Goal: Task Accomplishment & Management: Use online tool/utility

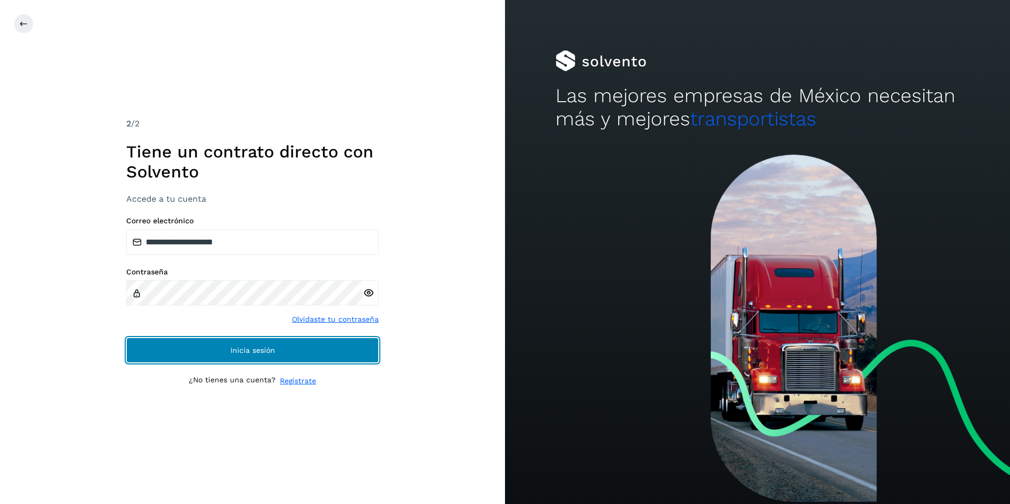
click at [256, 354] on button "Inicia sesión" at bounding box center [252, 349] width 253 height 25
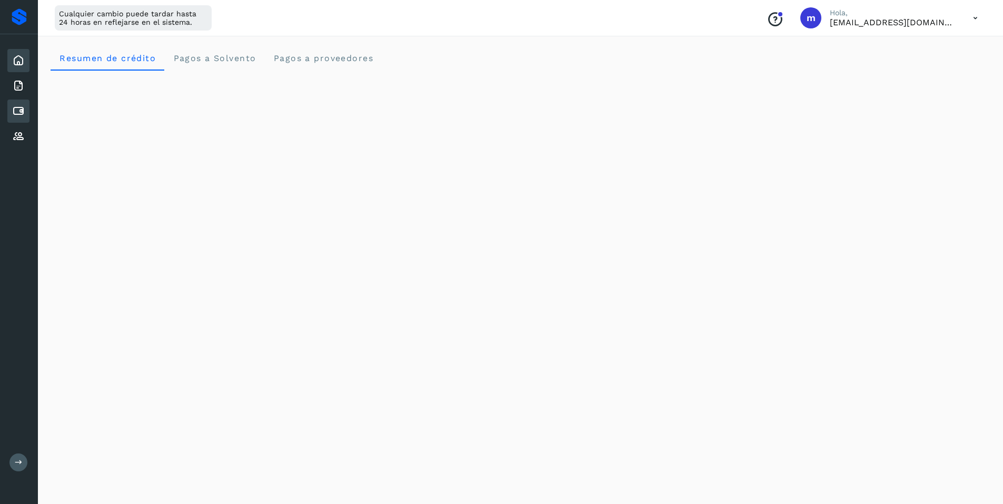
click at [16, 111] on icon at bounding box center [18, 111] width 13 height 13
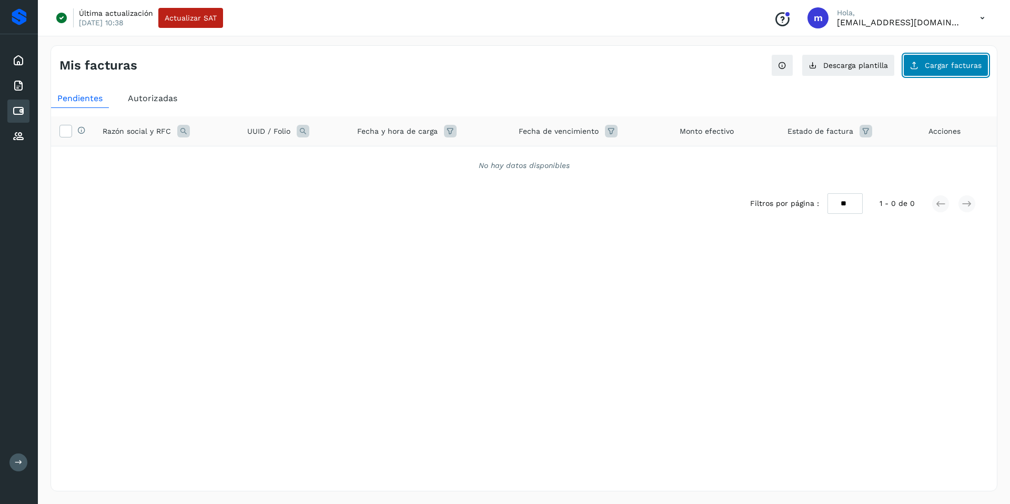
click at [960, 66] on span "Cargar facturas" at bounding box center [953, 65] width 57 height 7
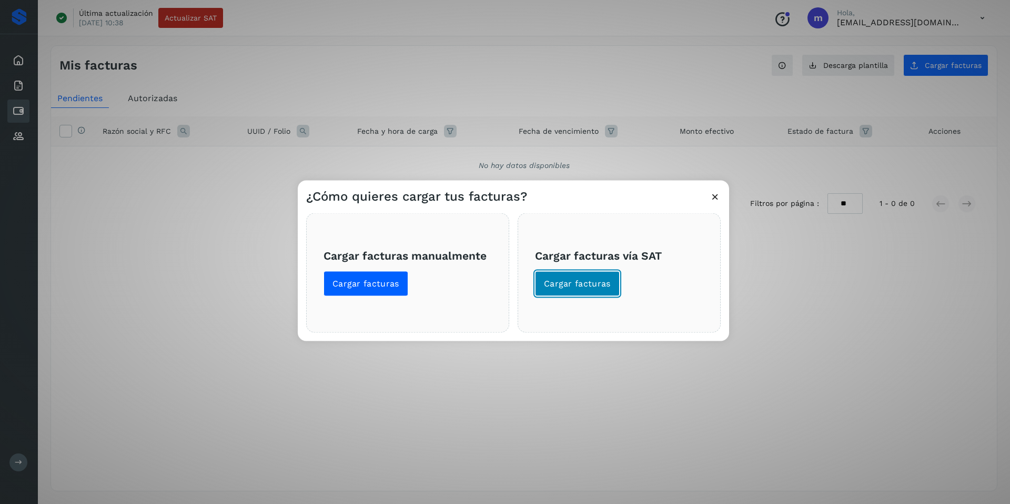
click at [566, 280] on span "Cargar facturas" at bounding box center [577, 283] width 67 height 12
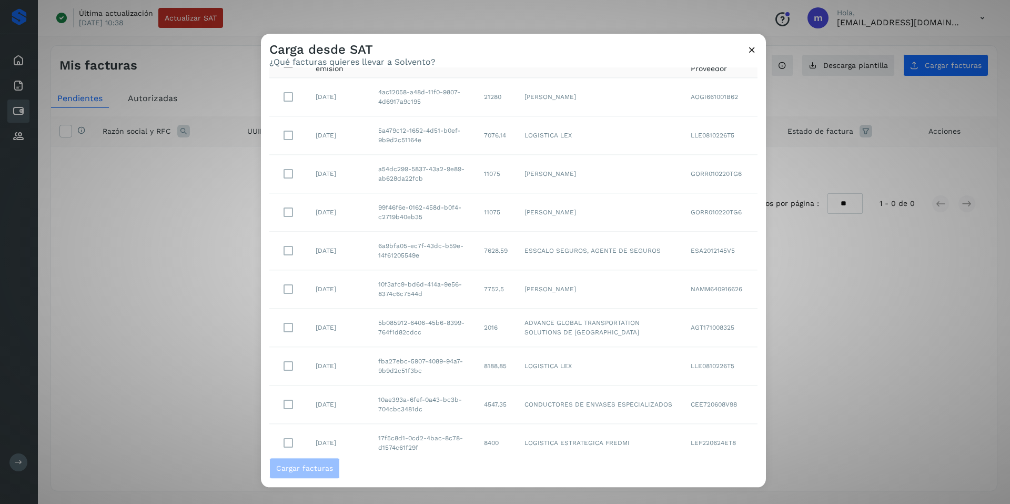
scroll to position [86, 0]
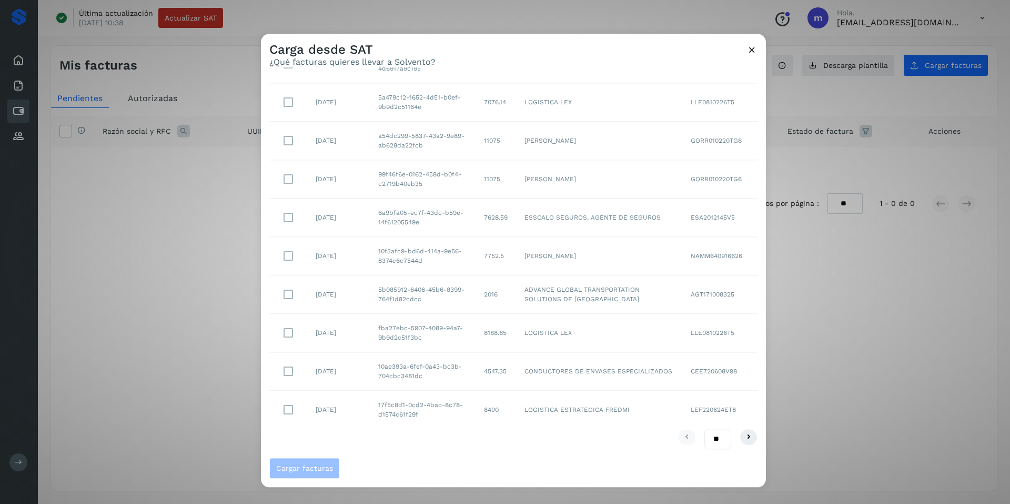
click at [625, 12] on div "Carga desde SAT ¿Qué facturas quieres llevar a Solvento? Selecciona un rango de…" at bounding box center [505, 252] width 1010 height 504
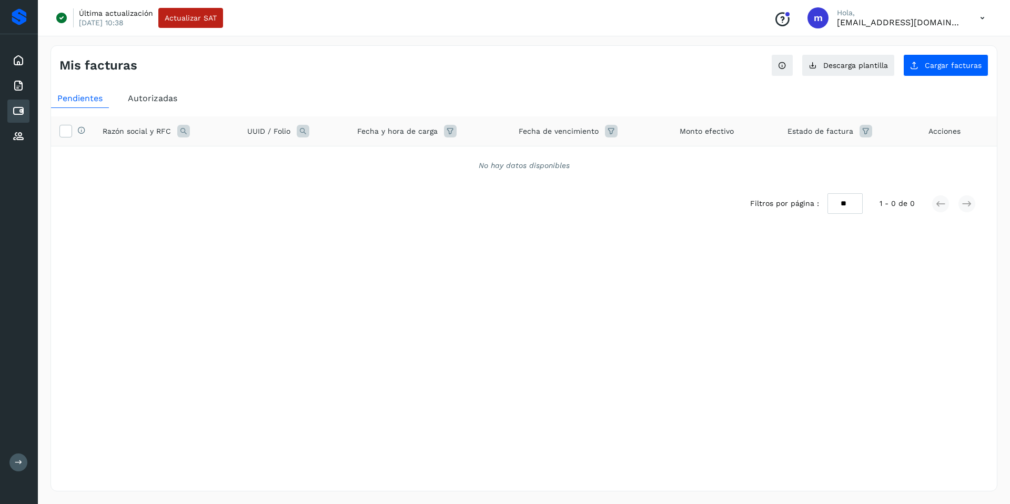
click at [980, 16] on icon at bounding box center [983, 18] width 22 height 22
click at [900, 70] on div "Cerrar sesión" at bounding box center [930, 68] width 125 height 20
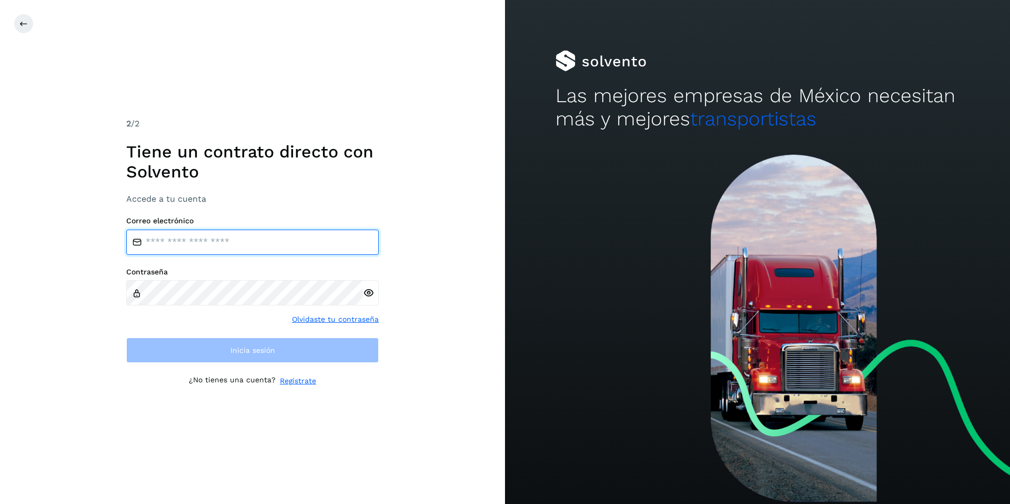
type input "**********"
